Goal: Task Accomplishment & Management: Manage account settings

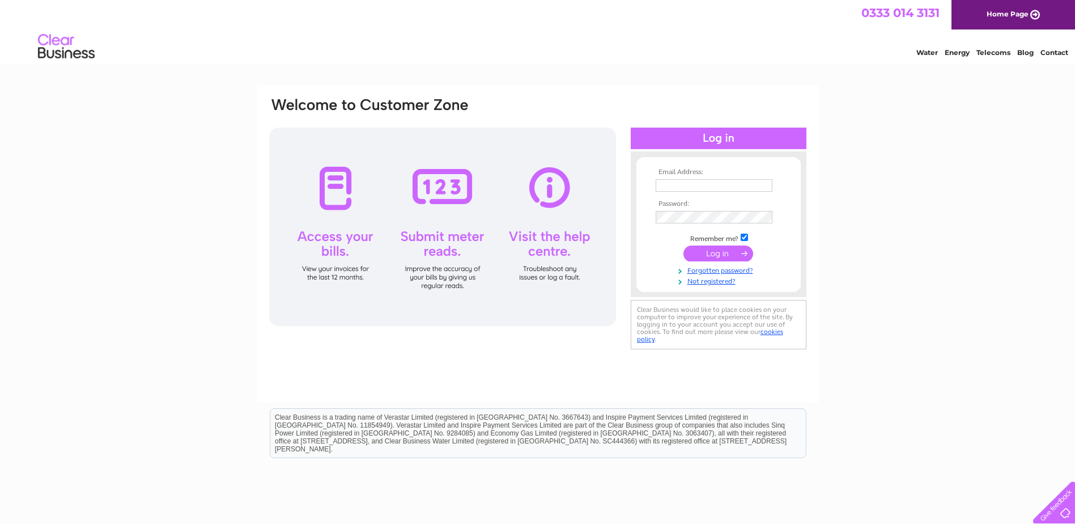
type input "sales@greatleasedeals.co.uk"
click at [725, 251] on input "submit" at bounding box center [719, 253] width 70 height 16
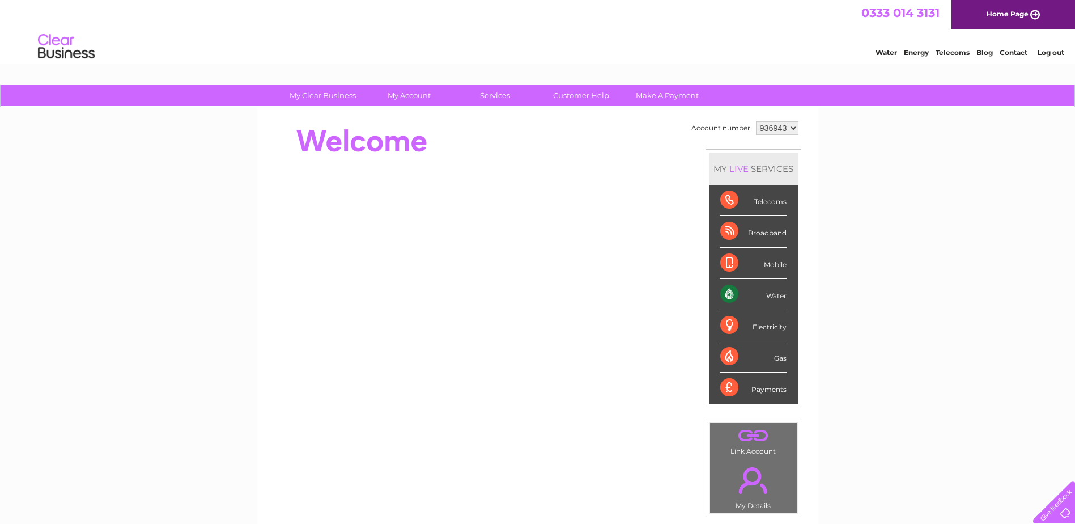
click at [766, 292] on div "Water" at bounding box center [753, 294] width 66 height 31
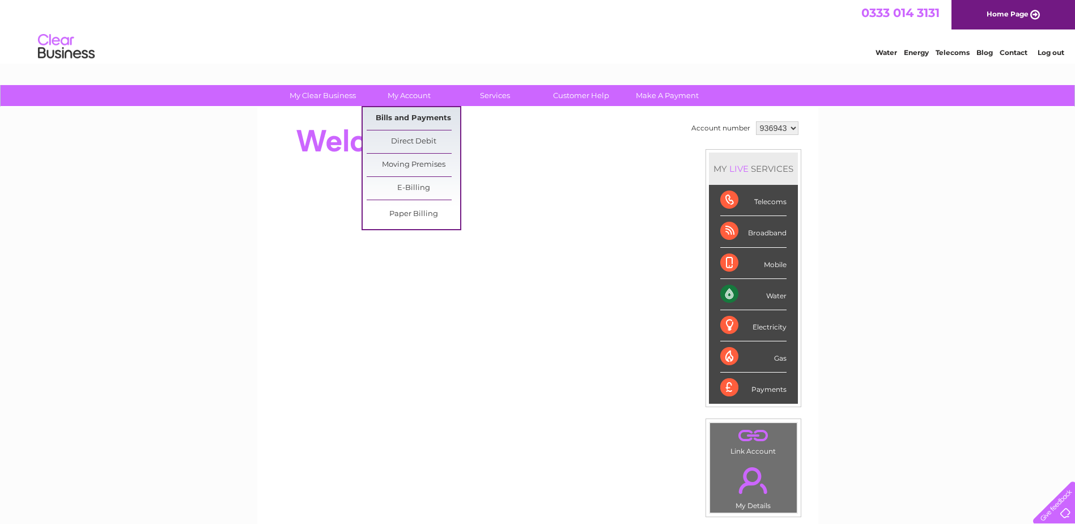
click at [411, 109] on link "Bills and Payments" at bounding box center [414, 118] width 94 height 23
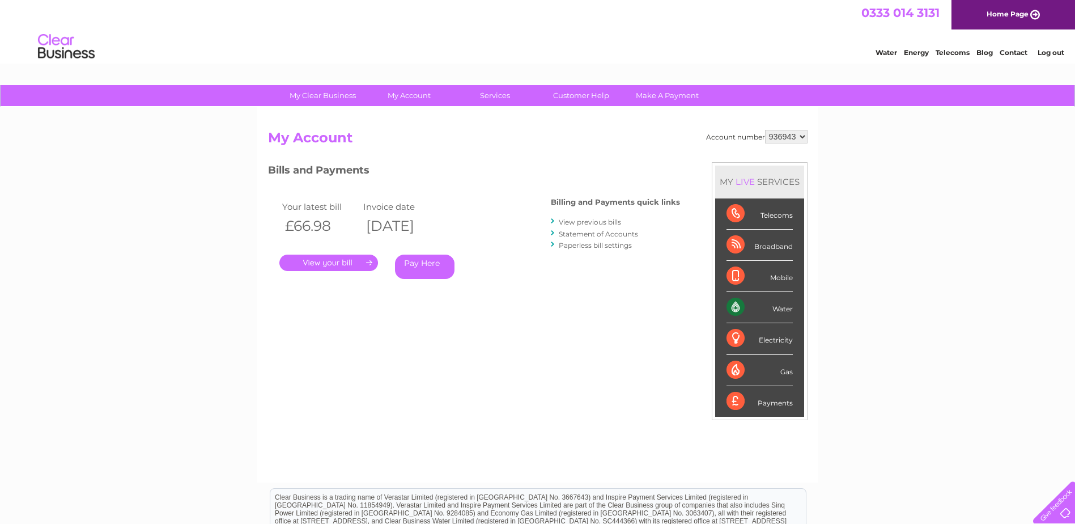
click at [321, 260] on link "." at bounding box center [328, 263] width 99 height 16
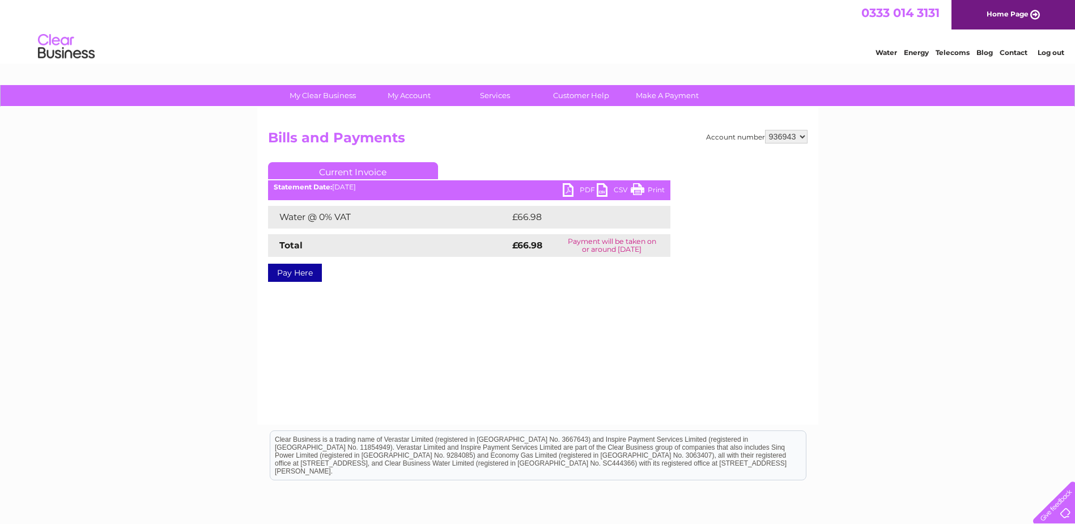
click at [586, 185] on link "PDF" at bounding box center [580, 191] width 34 height 16
